Goal: Obtain resource: Download file/media

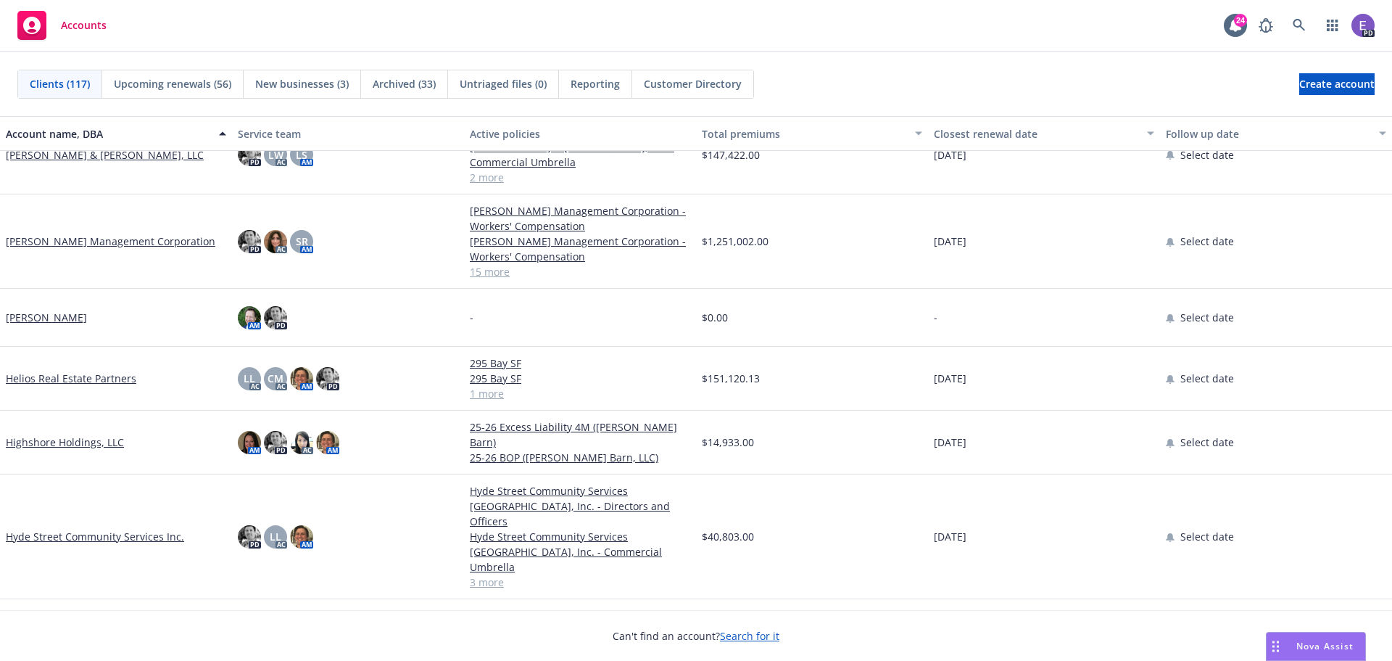
scroll to position [2683, 0]
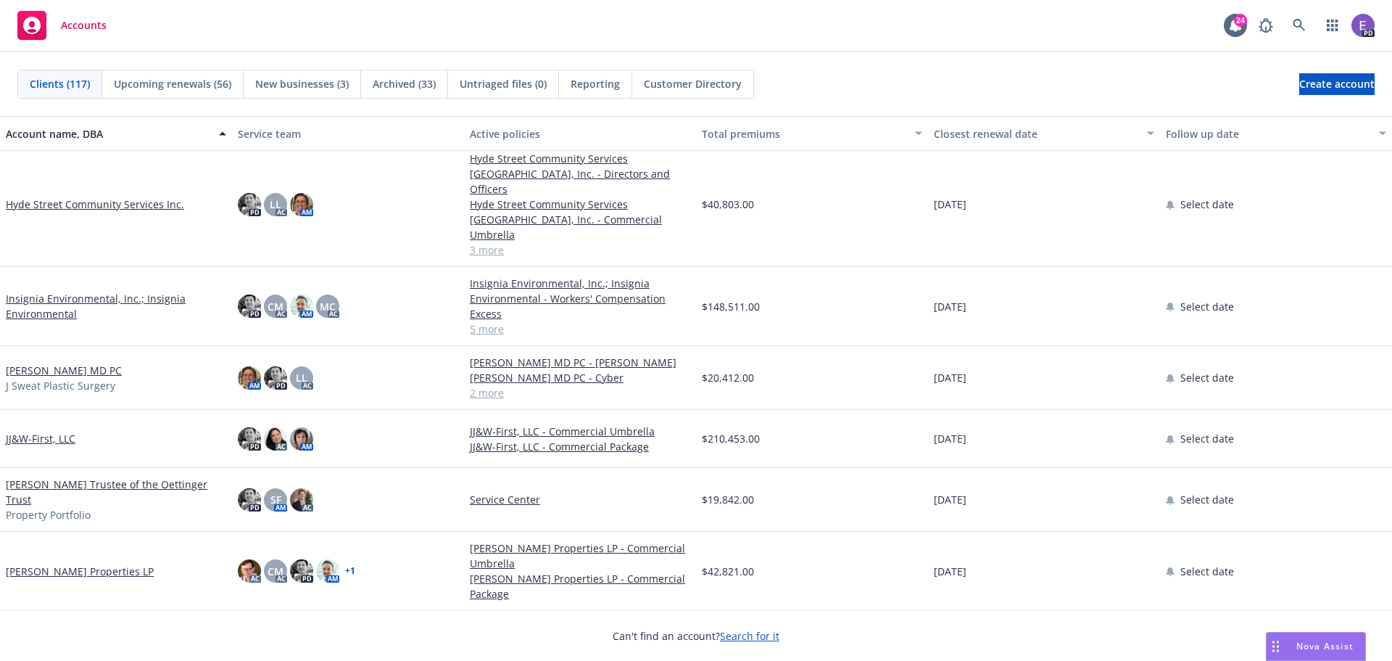
drag, startPoint x: 125, startPoint y: 451, endPoint x: 648, endPoint y: 24, distance: 674.6
click at [648, 24] on div "Accounts 24 PD" at bounding box center [696, 26] width 1392 height 52
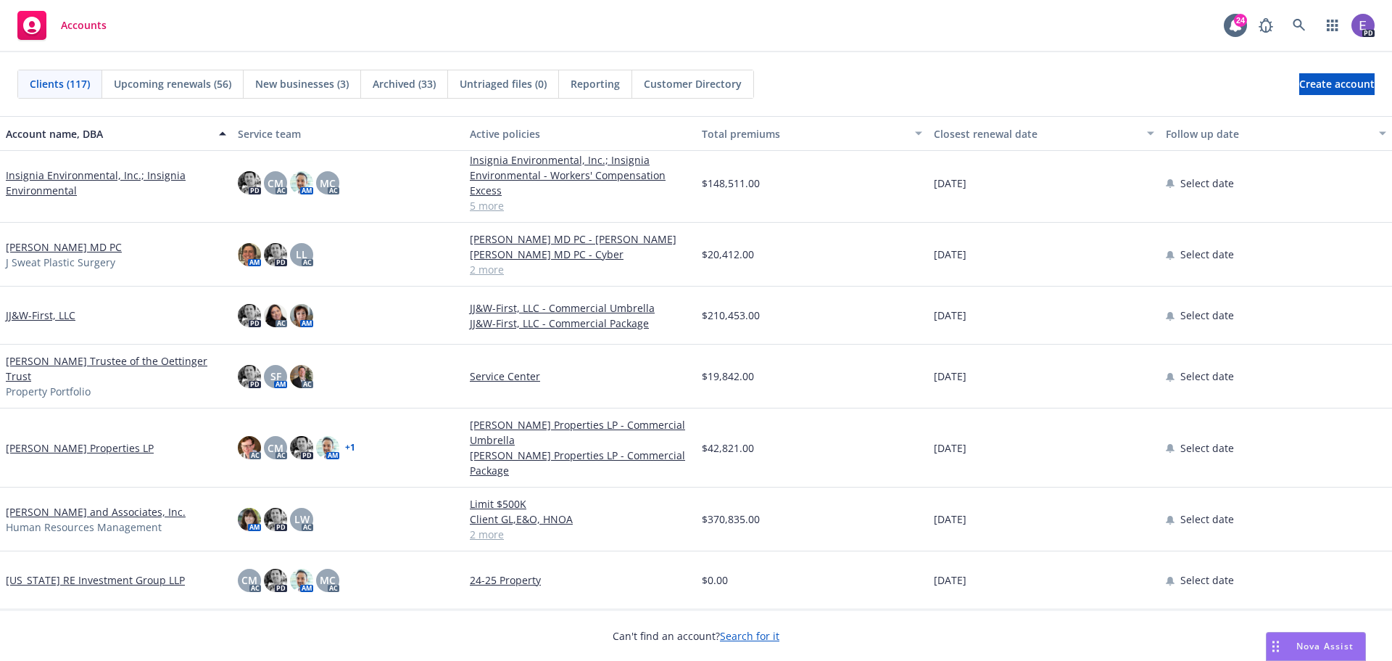
scroll to position [2611, 0]
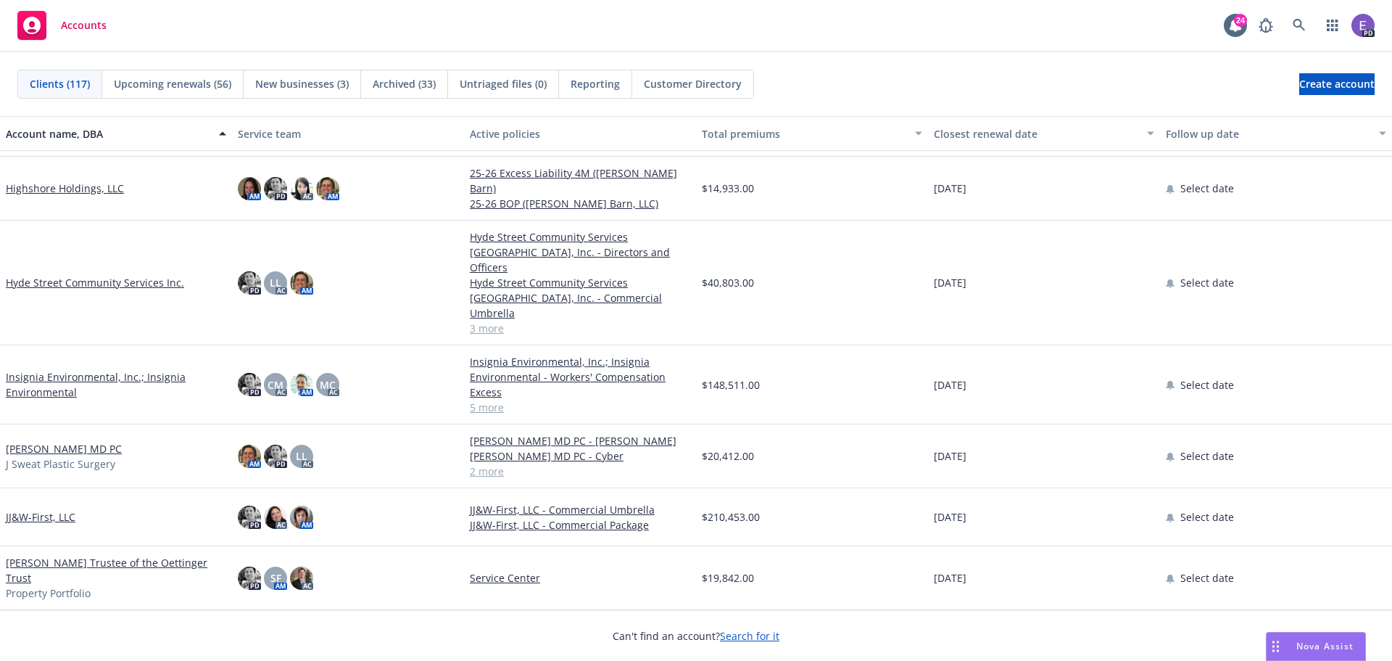
click at [41, 441] on link "[PERSON_NAME] MD PC" at bounding box center [64, 448] width 116 height 15
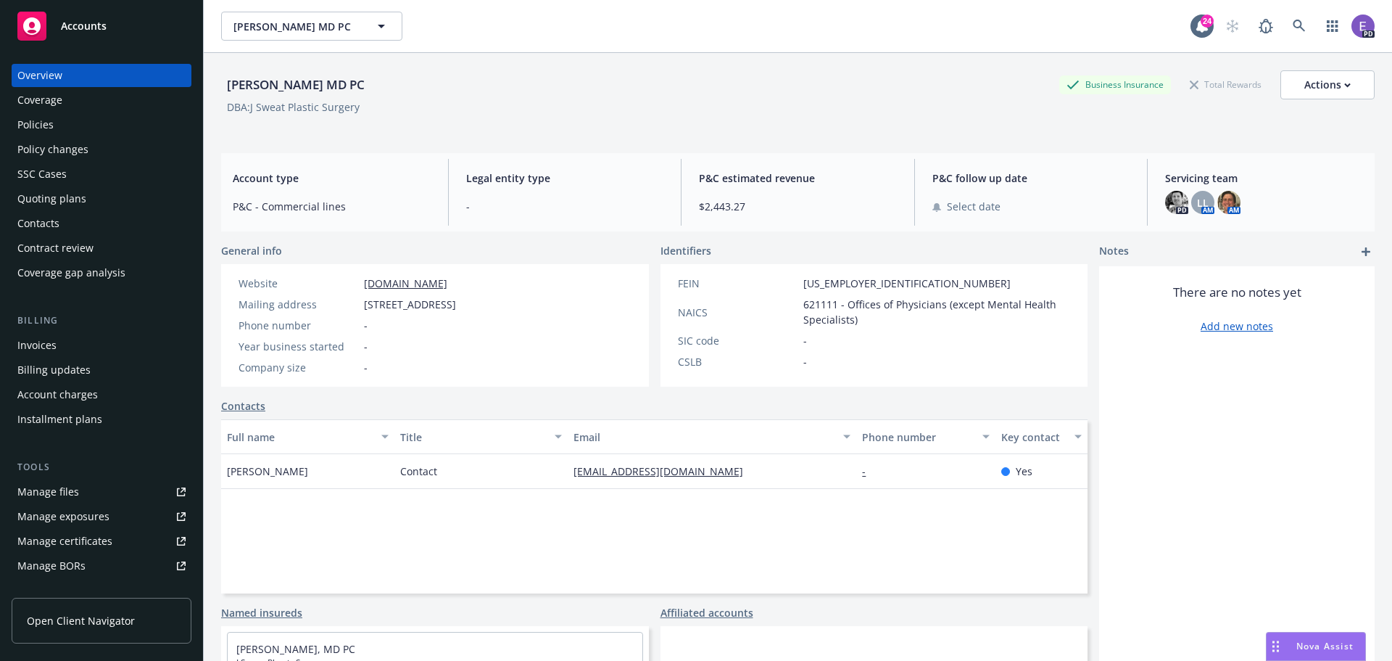
click at [26, 125] on div "Policies" at bounding box center [35, 124] width 36 height 23
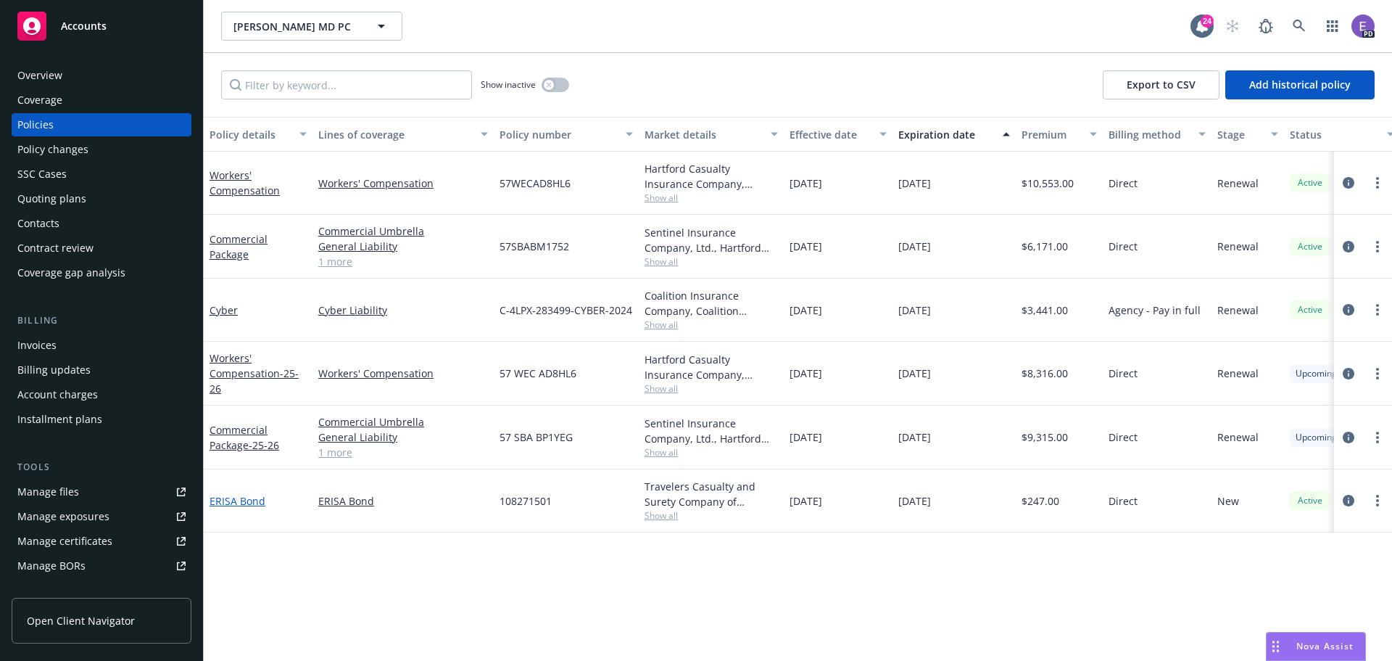
click at [248, 500] on link "ERISA Bond" at bounding box center [238, 501] width 56 height 14
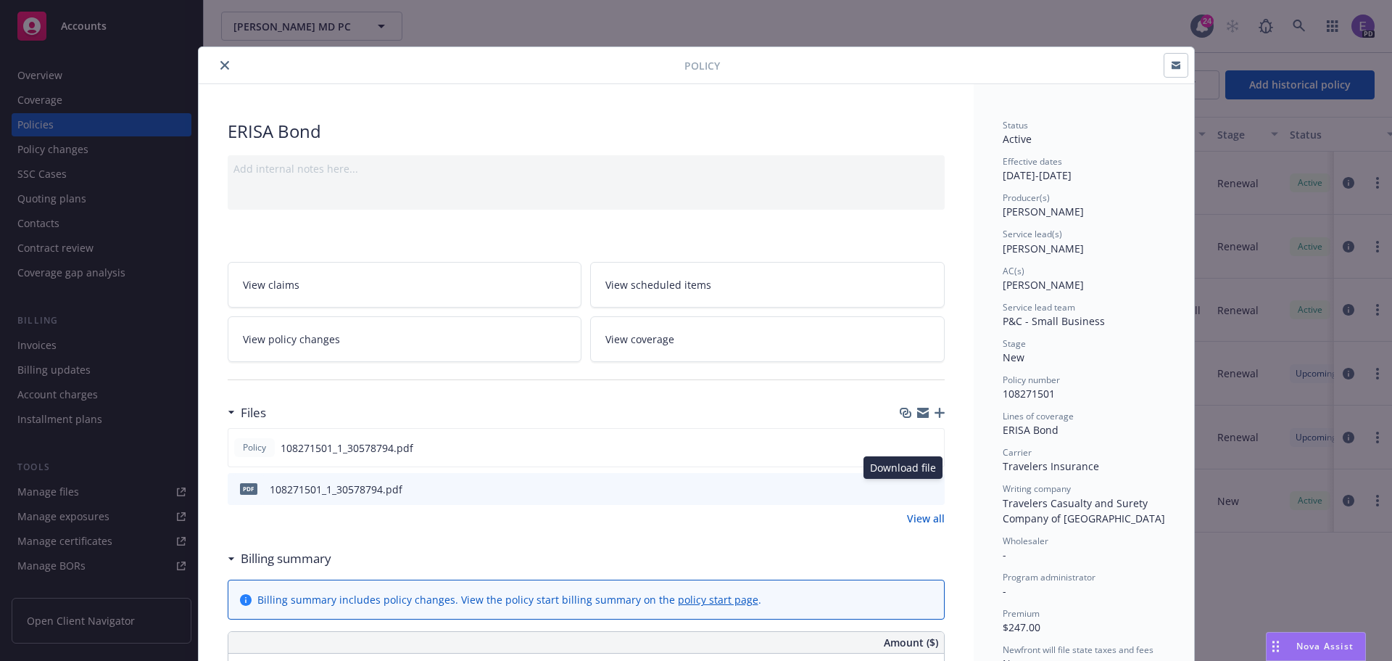
click at [901, 488] on icon "download file" at bounding box center [907, 488] width 12 height 12
click at [216, 64] on button "close" at bounding box center [224, 65] width 17 height 17
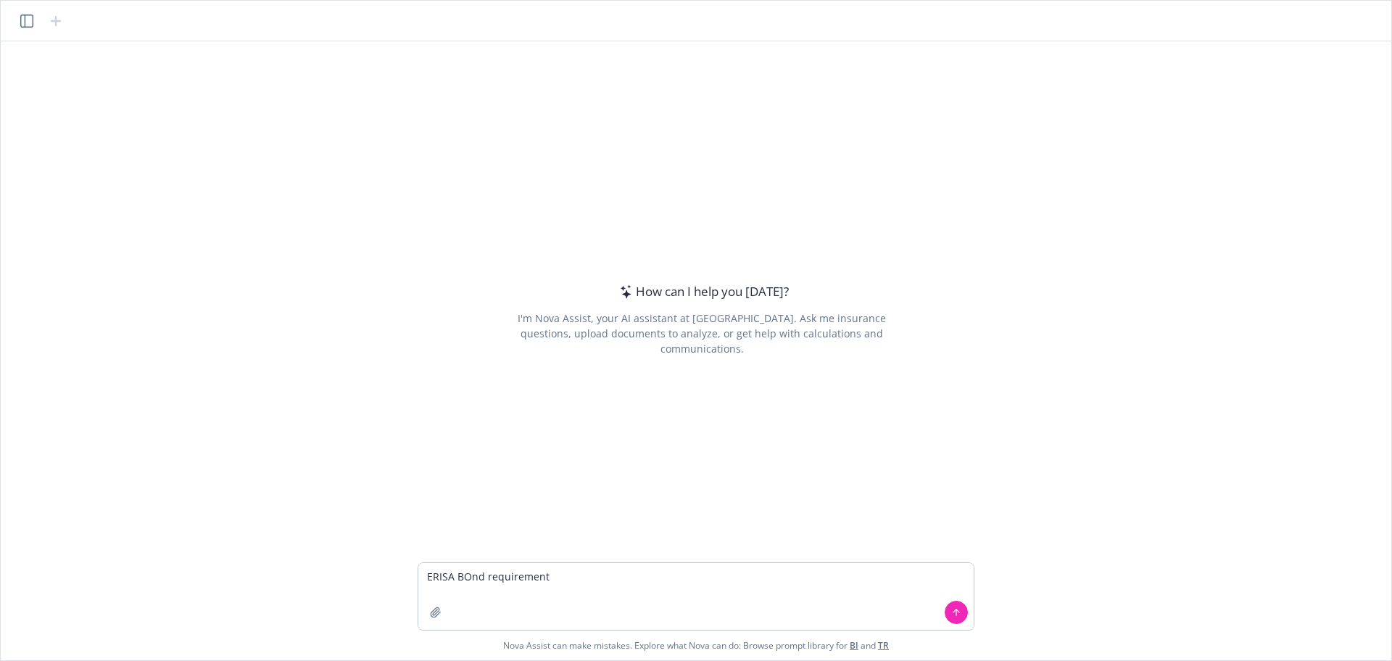
type textarea "ERISA BOnd requirements"
